Goal: Find specific page/section: Find specific page/section

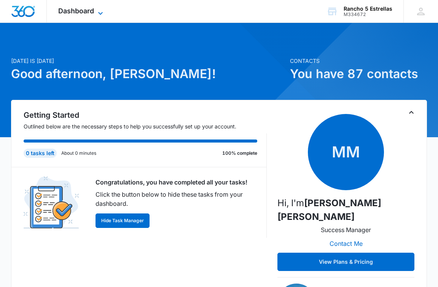
click at [99, 16] on icon at bounding box center [100, 13] width 9 height 9
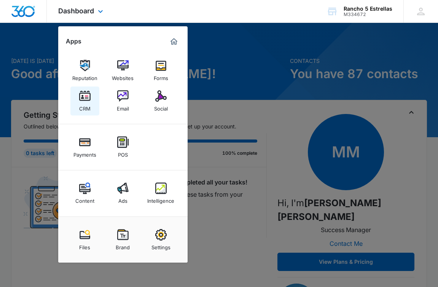
click at [92, 102] on link "CRM" at bounding box center [84, 100] width 29 height 29
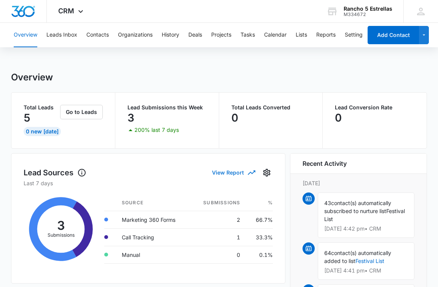
click at [243, 176] on button "View Report" at bounding box center [233, 172] width 43 height 13
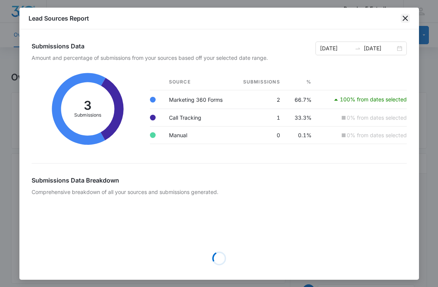
click at [406, 22] on icon "close" at bounding box center [405, 18] width 9 height 9
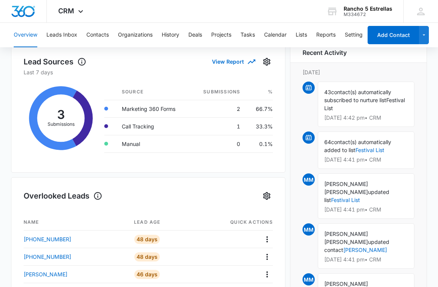
scroll to position [110, 0]
click at [372, 151] on link "Festival List" at bounding box center [370, 150] width 29 height 6
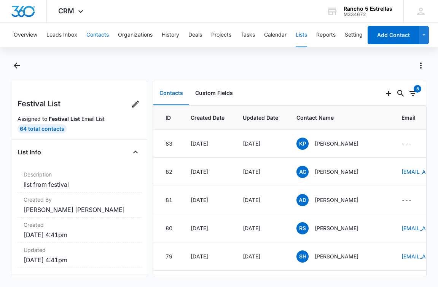
click at [104, 35] on button "Contacts" at bounding box center [97, 35] width 22 height 24
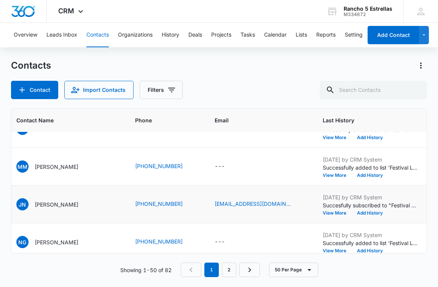
scroll to position [1033, 68]
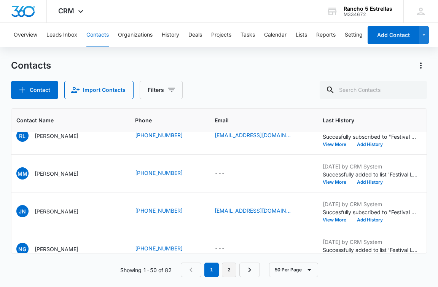
click at [229, 267] on link "2" at bounding box center [229, 269] width 14 height 14
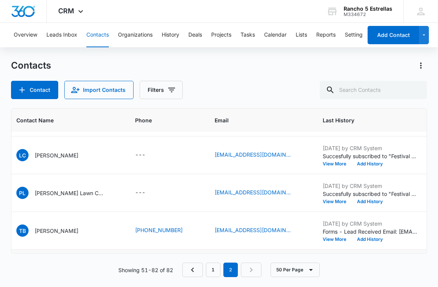
scroll to position [824, 68]
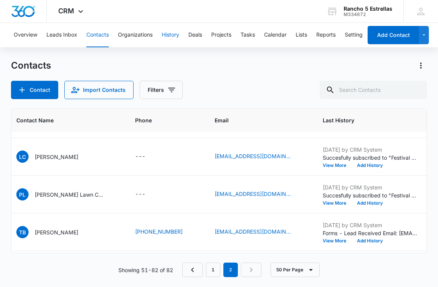
click at [169, 34] on button "History" at bounding box center [171, 35] width 18 height 24
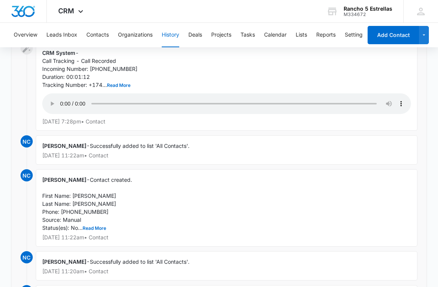
scroll to position [3123, 0]
